Goal: Information Seeking & Learning: Learn about a topic

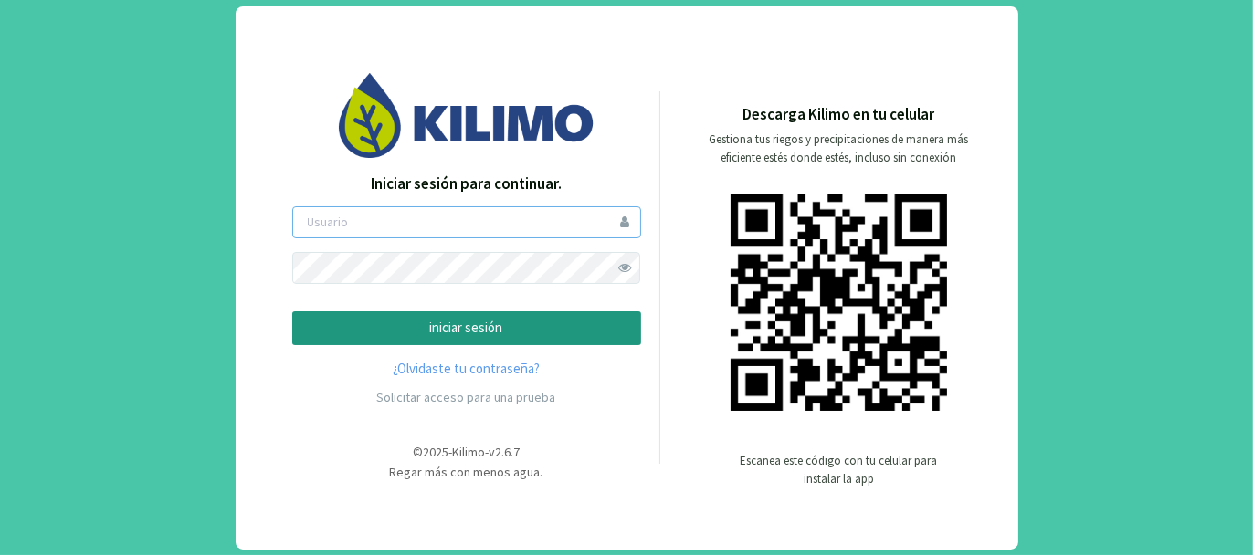
type input "tacchi"
click at [452, 323] on p "iniciar sesión" at bounding box center [467, 328] width 318 height 21
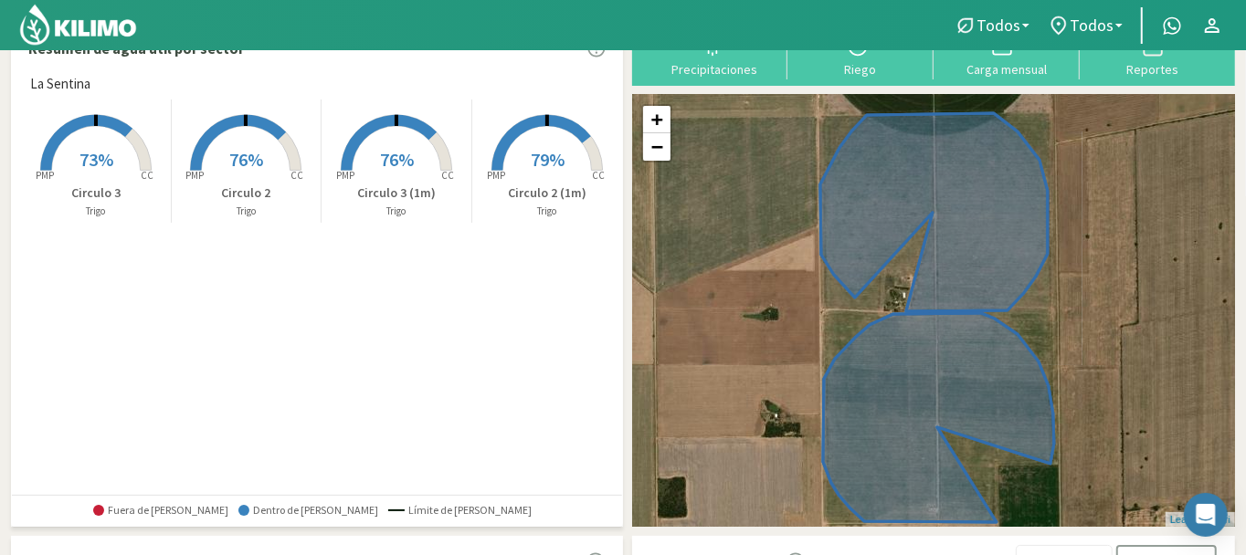
scroll to position [30, 0]
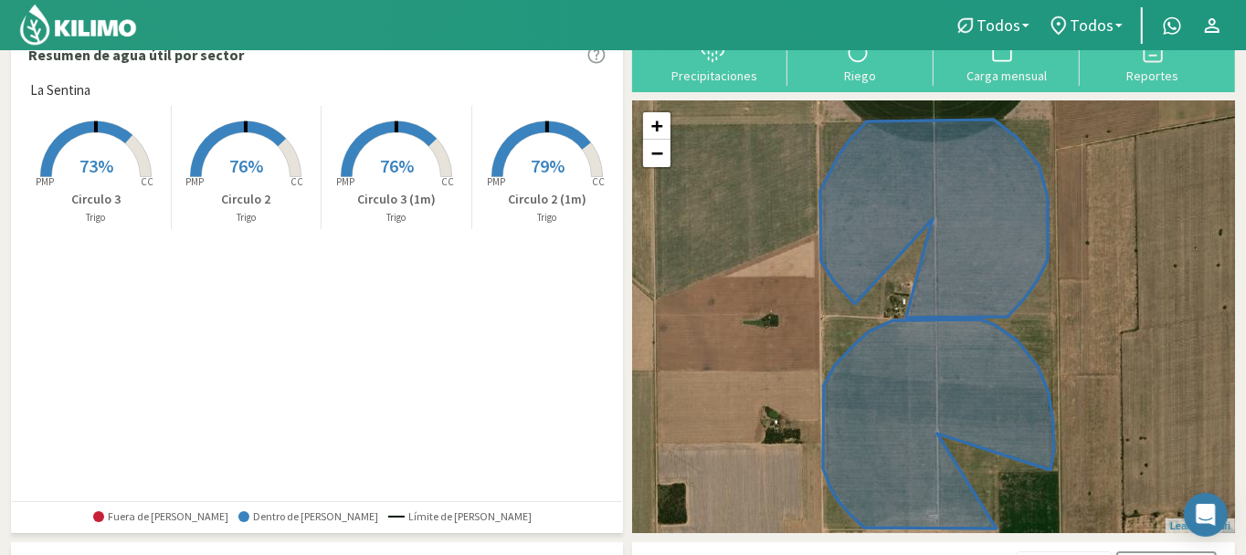
click at [547, 170] on span "79%" at bounding box center [548, 165] width 34 height 23
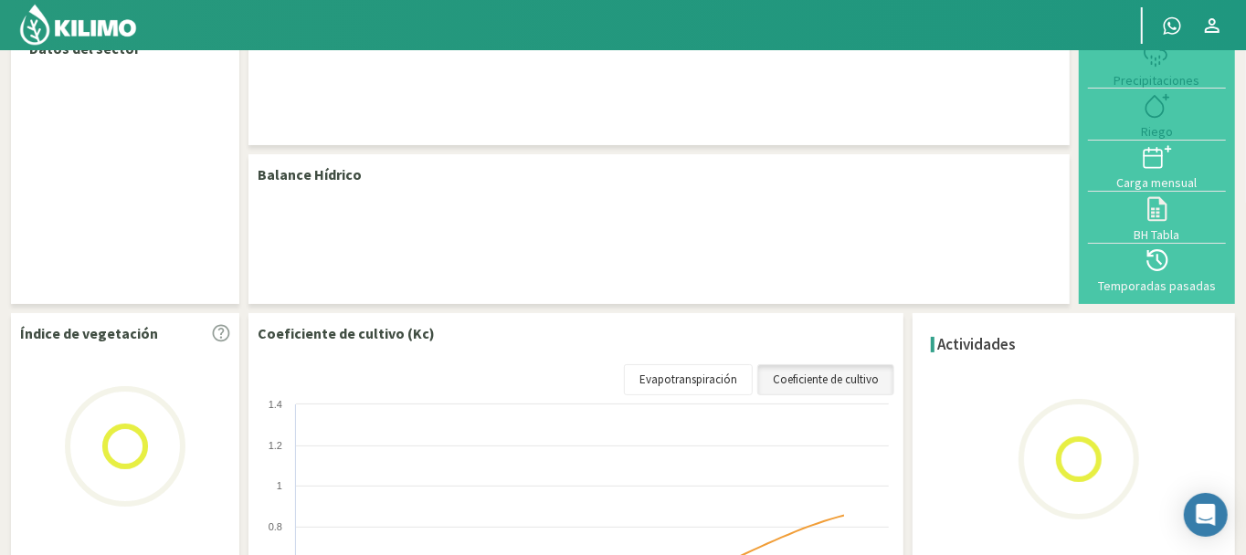
select select "1: Object"
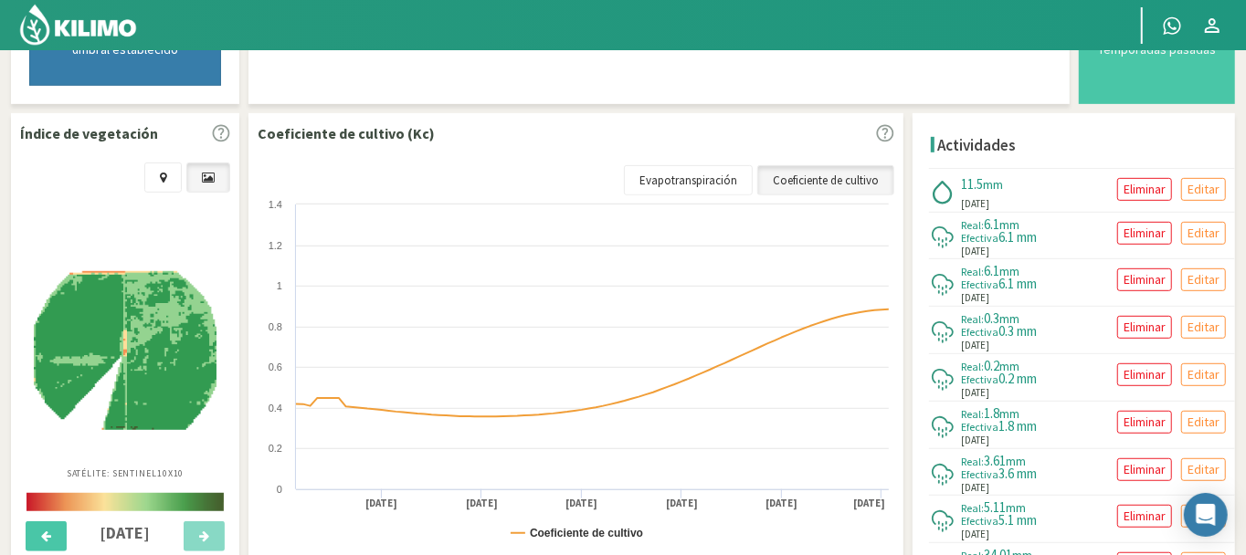
scroll to position [639, 0]
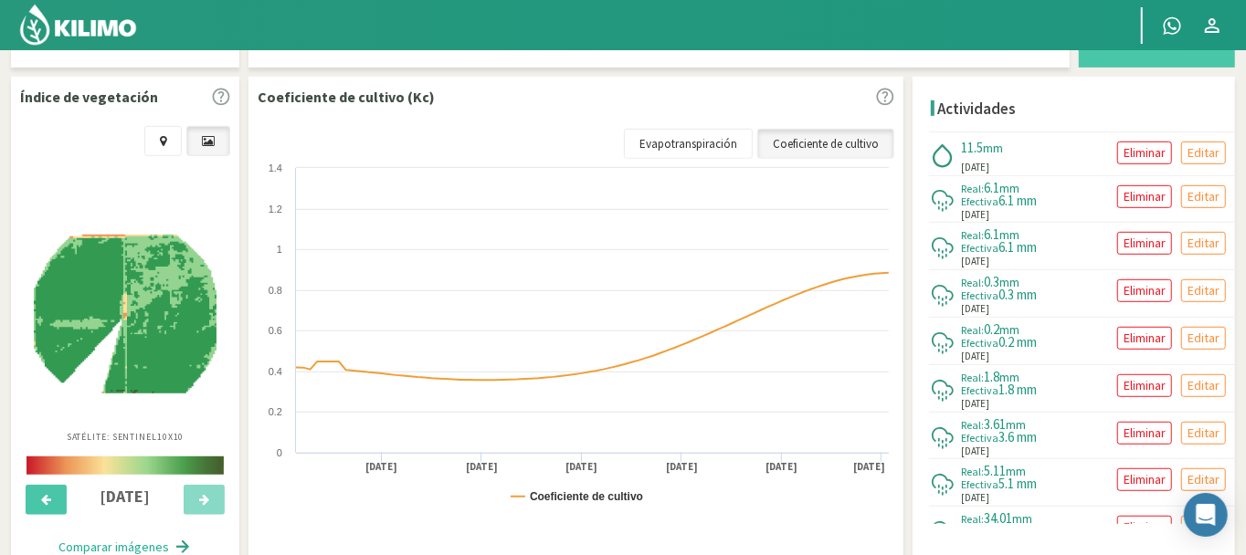
click at [146, 293] on img at bounding box center [125, 315] width 183 height 160
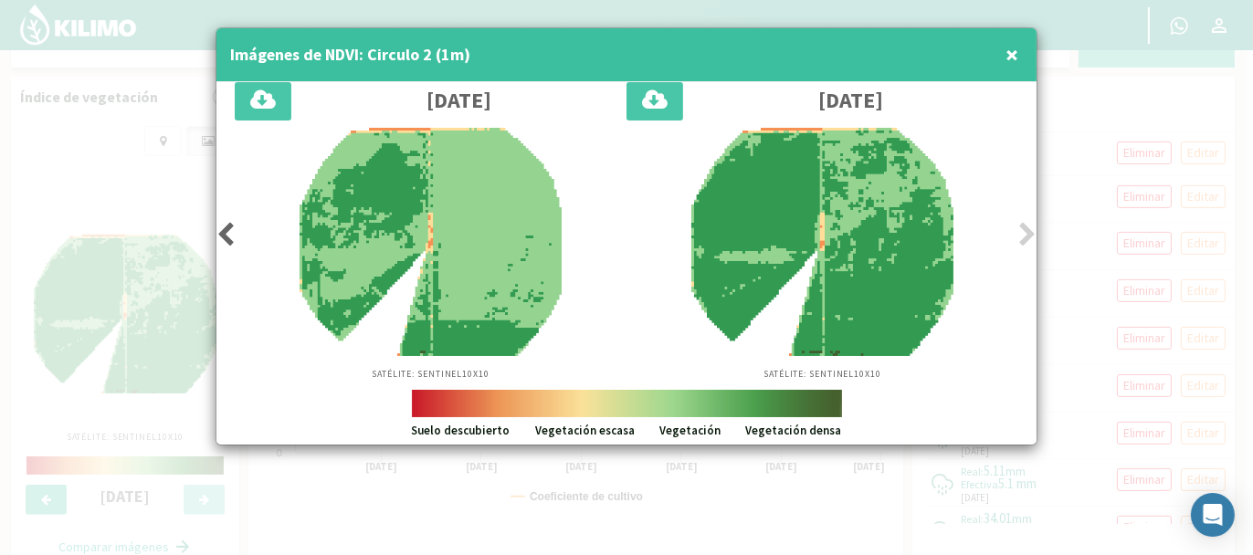
click at [1017, 51] on span "×" at bounding box center [1011, 54] width 13 height 30
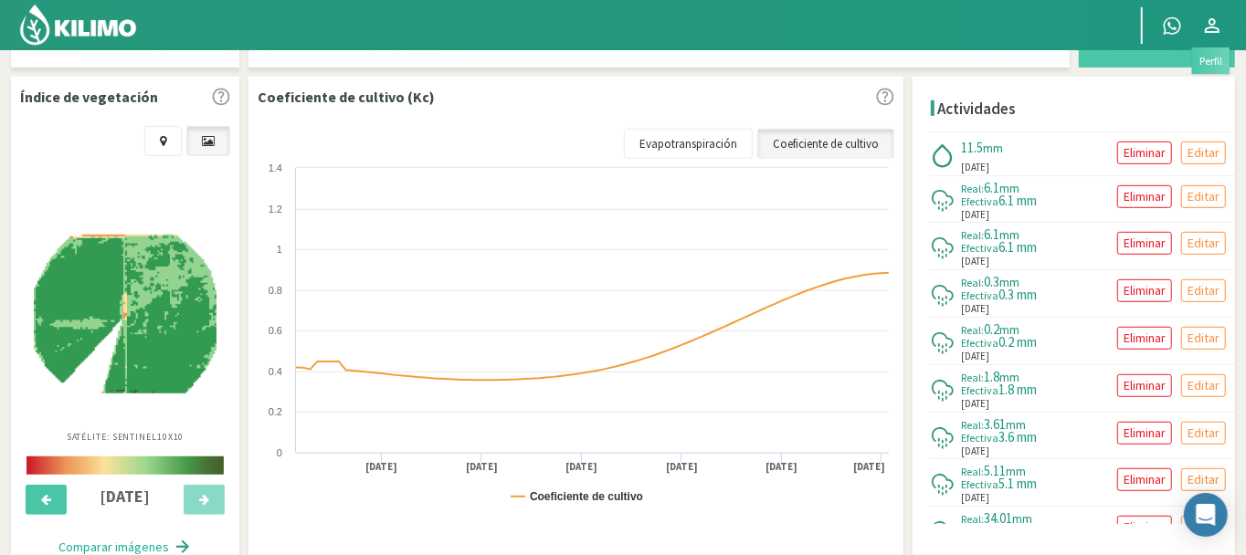
click at [1210, 21] on icon at bounding box center [1212, 26] width 22 height 22
click at [1110, 99] on link "Salir" at bounding box center [1159, 104] width 144 height 37
